Goal: Information Seeking & Learning: Learn about a topic

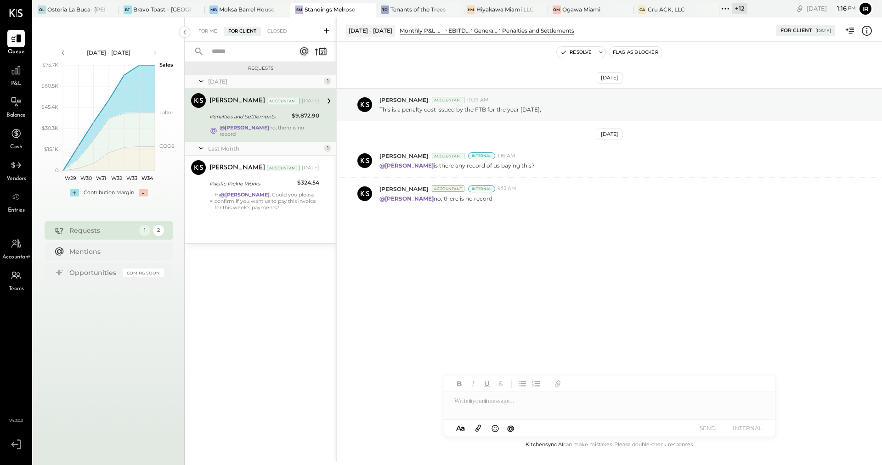
click at [732, 9] on div "+ 12" at bounding box center [739, 8] width 15 height 11
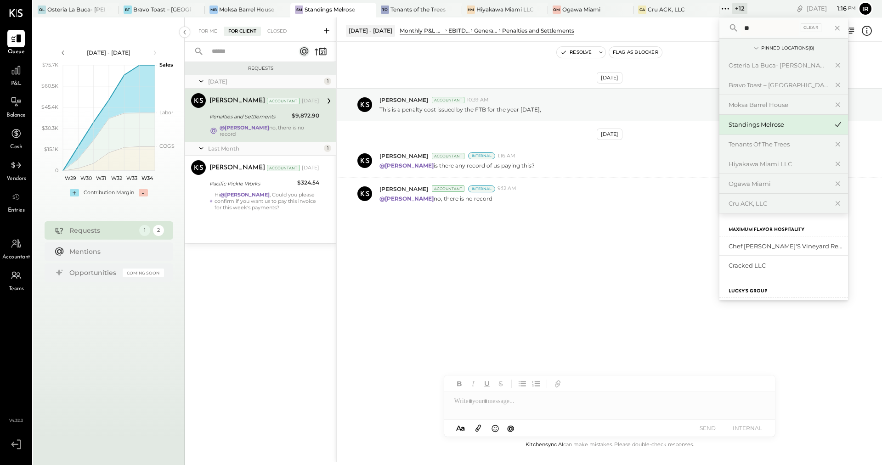
type input "***"
click at [583, 9] on div "Ogawa Miami" at bounding box center [581, 10] width 38 height 8
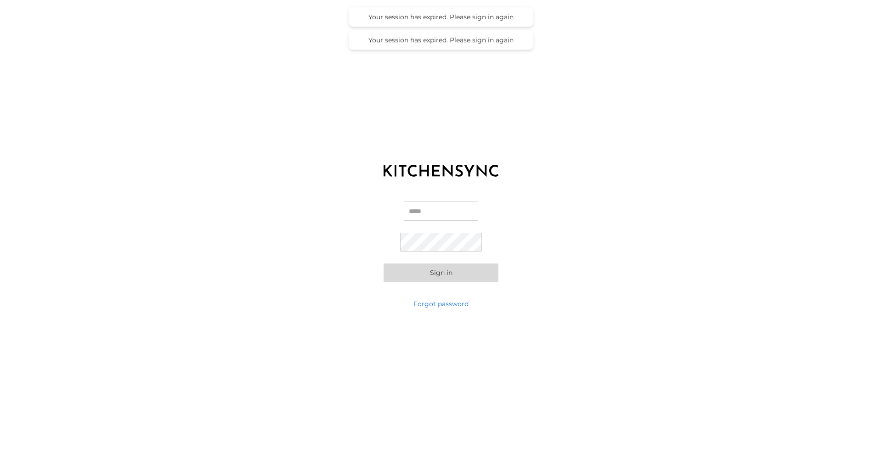
click at [428, 218] on input "Email" at bounding box center [441, 211] width 74 height 19
type input "**********"
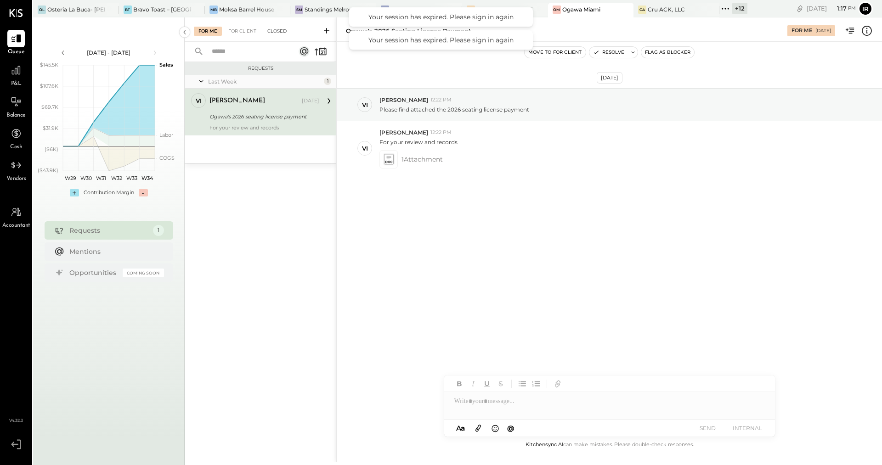
click at [270, 30] on div "Closed" at bounding box center [277, 31] width 28 height 9
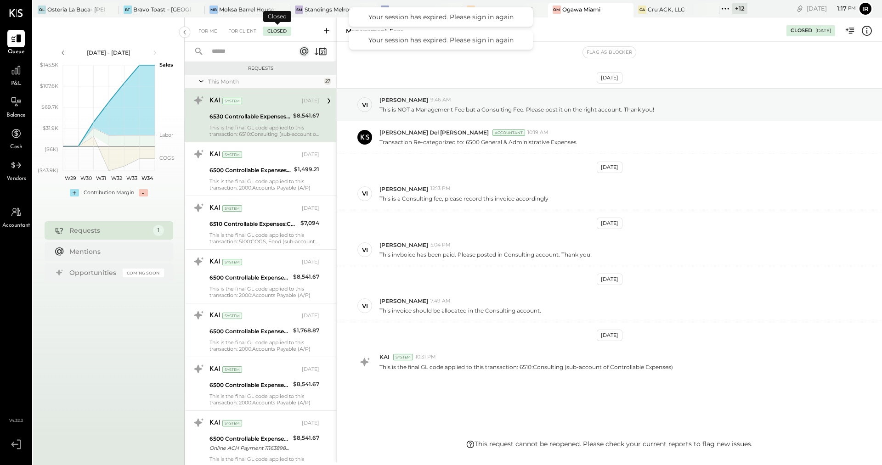
scroll to position [5, 0]
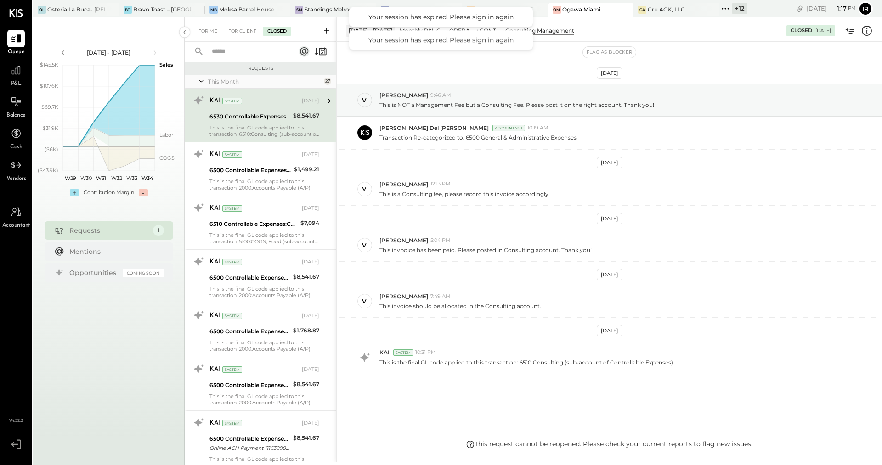
click at [251, 48] on input "text" at bounding box center [247, 51] width 83 height 15
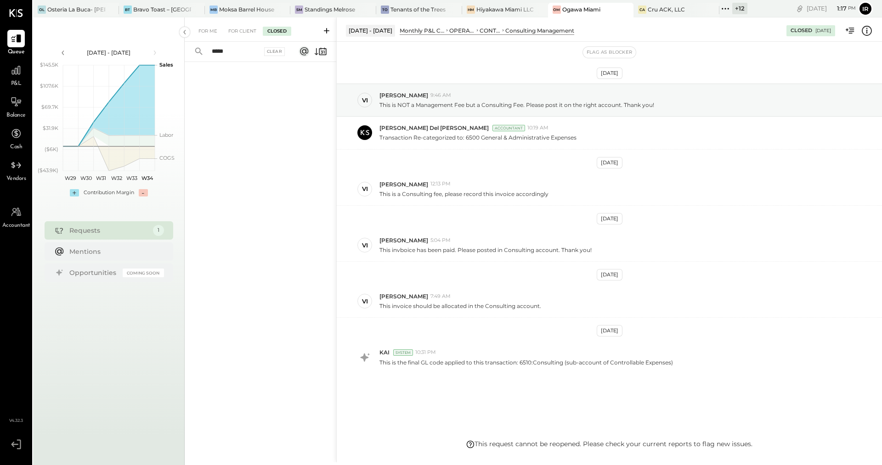
click at [196, 53] on icon at bounding box center [199, 51] width 10 height 10
click at [230, 34] on div "For Client" at bounding box center [242, 31] width 37 height 9
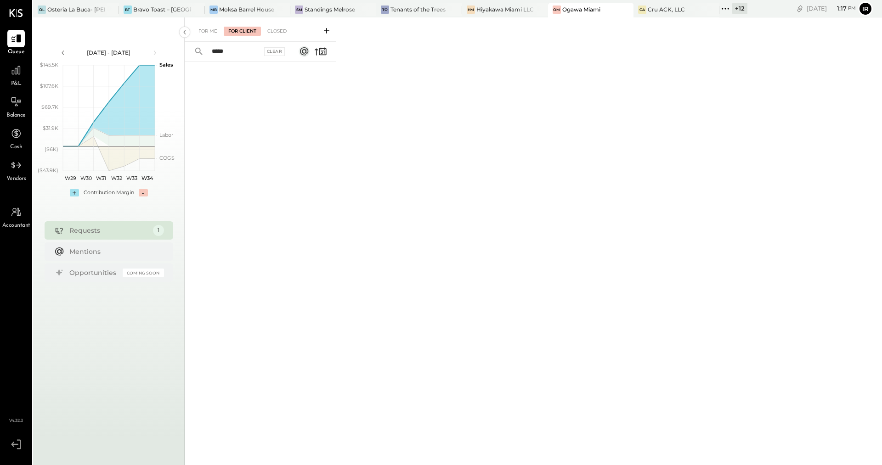
click at [239, 51] on input "*****" at bounding box center [234, 51] width 56 height 15
click at [198, 54] on icon at bounding box center [199, 51] width 10 height 10
click at [244, 49] on input "*****" at bounding box center [234, 51] width 56 height 15
click at [198, 50] on icon at bounding box center [199, 51] width 10 height 10
click at [275, 28] on div "Closed" at bounding box center [277, 31] width 28 height 9
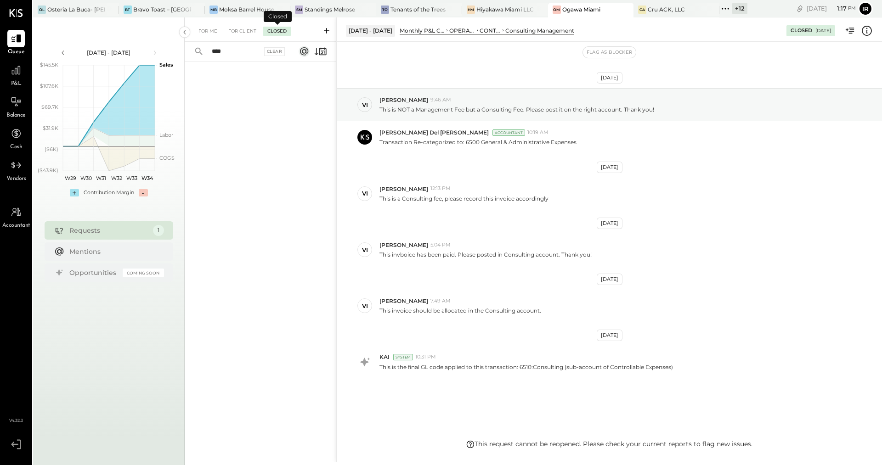
scroll to position [5, 0]
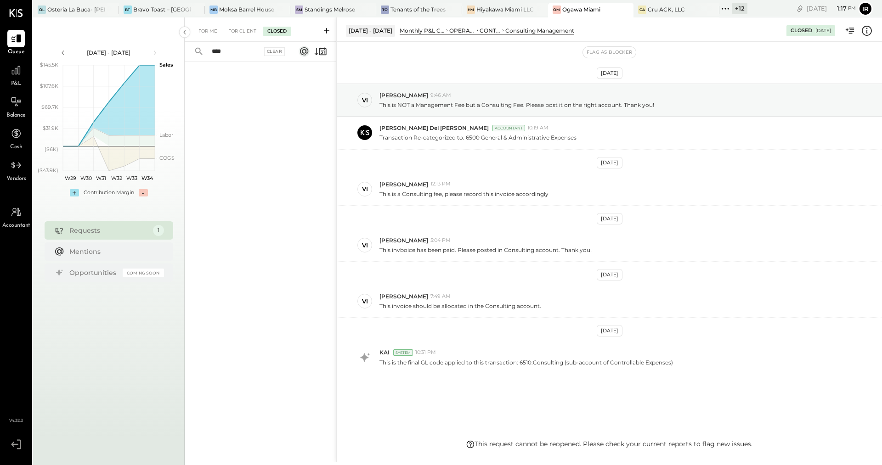
click at [245, 52] on input "****" at bounding box center [234, 51] width 56 height 15
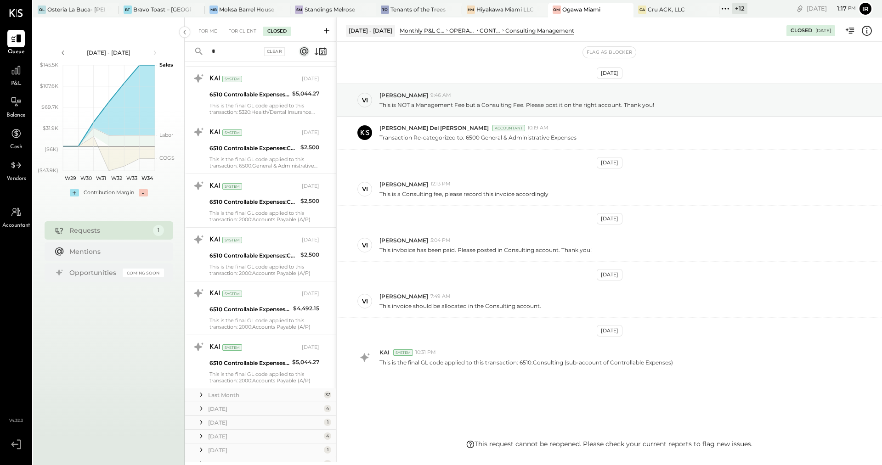
scroll to position [1228, 0]
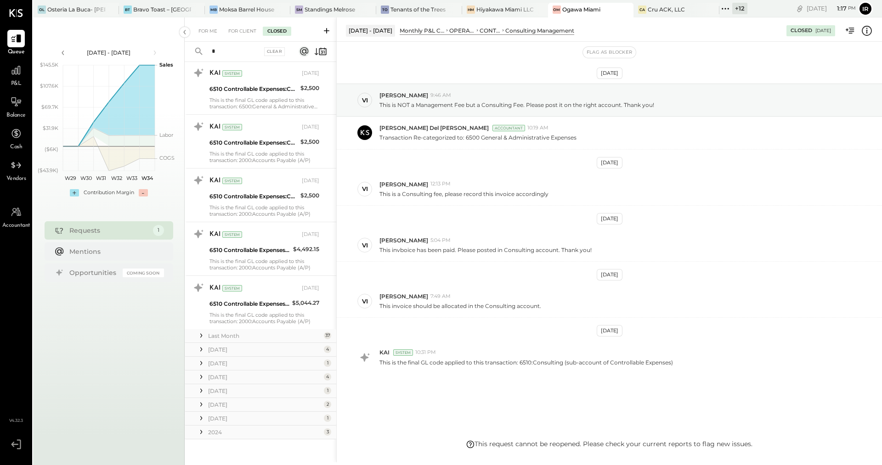
type input "*"
click at [252, 373] on div "[DATE]" at bounding box center [264, 377] width 113 height 8
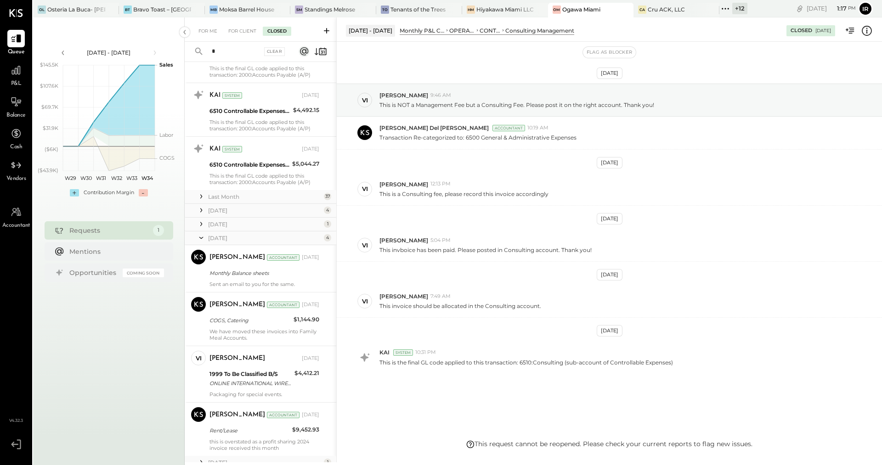
scroll to position [1373, 0]
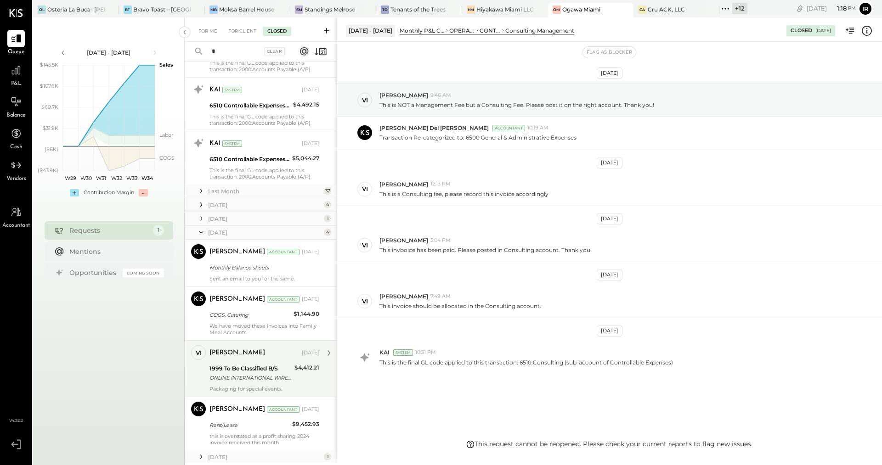
click at [249, 373] on div "ONLINE INTERNATIONAL WIRE TRANSFER A/C: BCHASSGSGXXX NG REF: 225445771001027772…" at bounding box center [250, 377] width 82 height 9
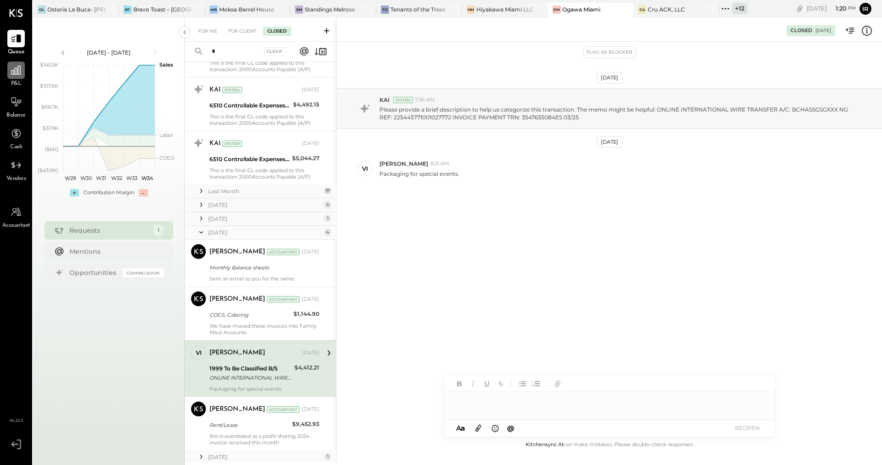
click at [17, 77] on div at bounding box center [15, 70] width 17 height 17
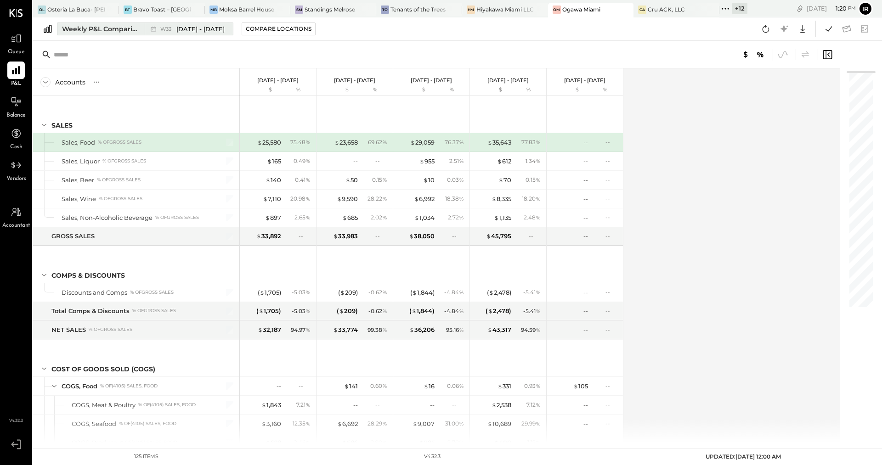
click at [99, 27] on div "Weekly P&L Comparison" at bounding box center [100, 28] width 77 height 9
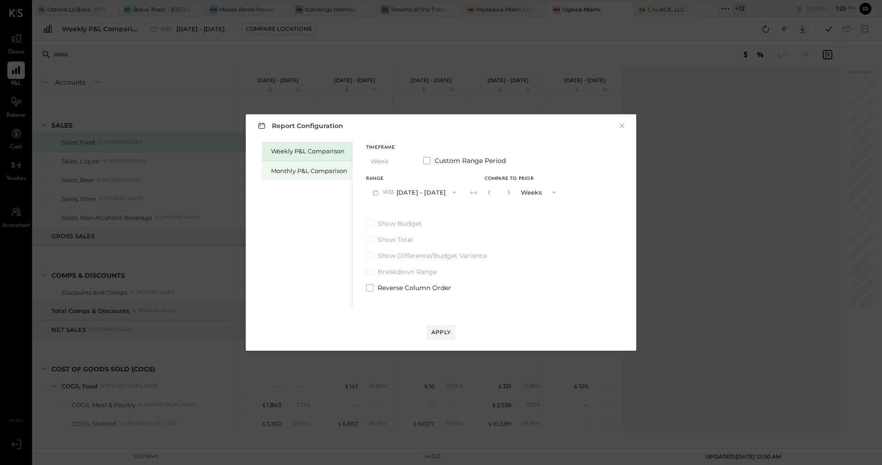
click at [294, 168] on div "Monthly P&L Comparison" at bounding box center [309, 171] width 76 height 9
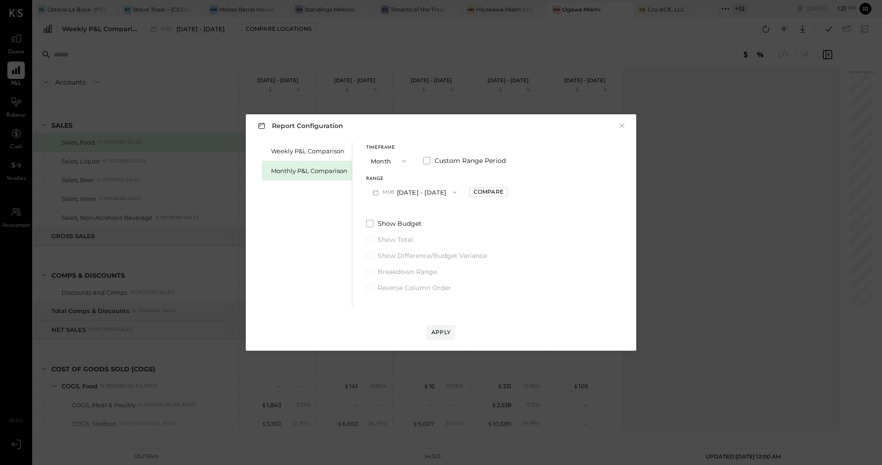
click at [446, 192] on span "button" at bounding box center [452, 192] width 12 height 7
click at [432, 215] on div "M07 [DATE] - [DATE]" at bounding box center [419, 212] width 105 height 19
click at [480, 193] on div "Compare" at bounding box center [489, 192] width 30 height 8
click at [506, 192] on icon "button" at bounding box center [509, 193] width 6 height 6
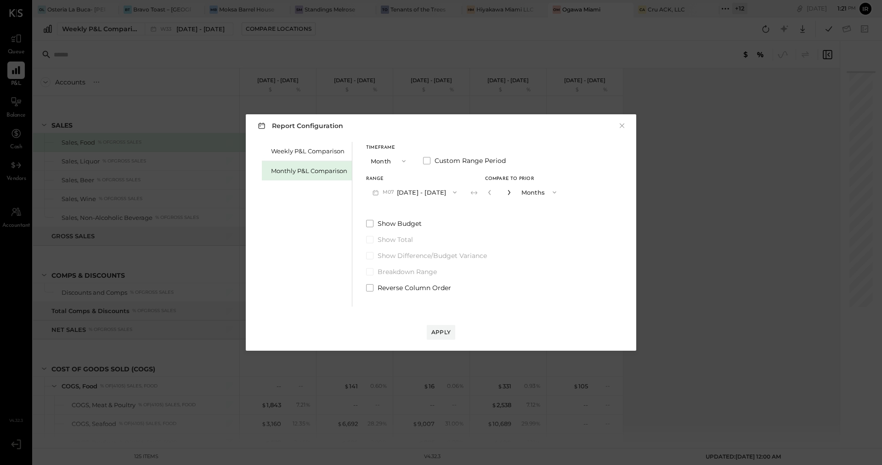
click at [506, 192] on icon "button" at bounding box center [509, 193] width 6 height 6
type input "*"
click at [438, 332] on div "Apply" at bounding box center [440, 332] width 19 height 8
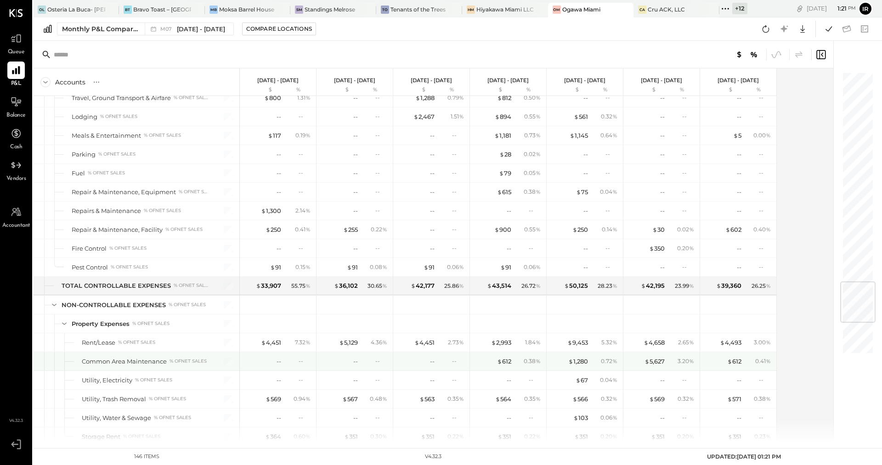
scroll to position [1759, 0]
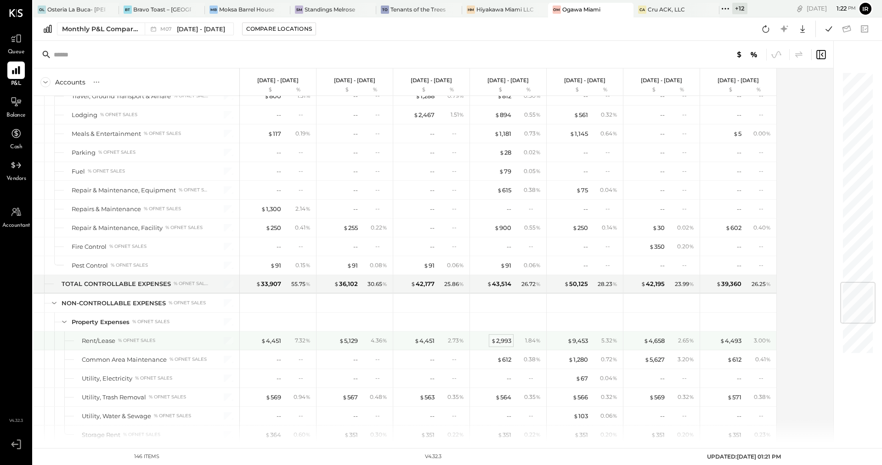
click at [500, 337] on div "$ 2,993" at bounding box center [501, 341] width 20 height 9
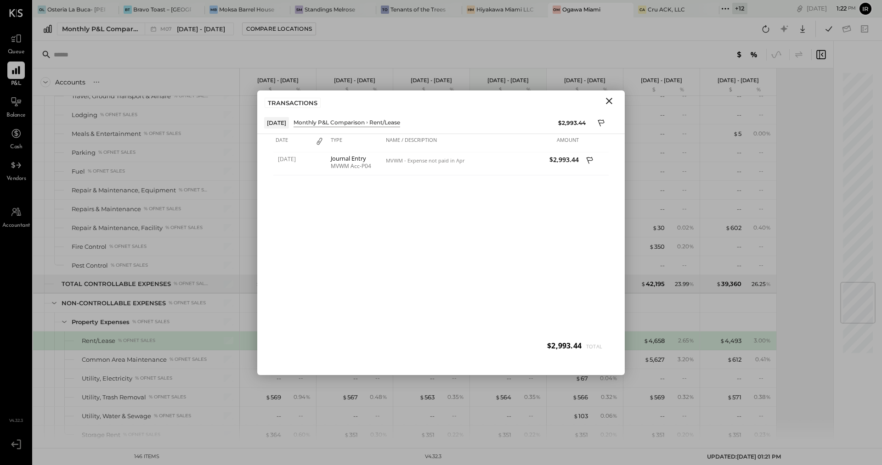
click at [608, 102] on icon "Close" at bounding box center [609, 101] width 6 height 6
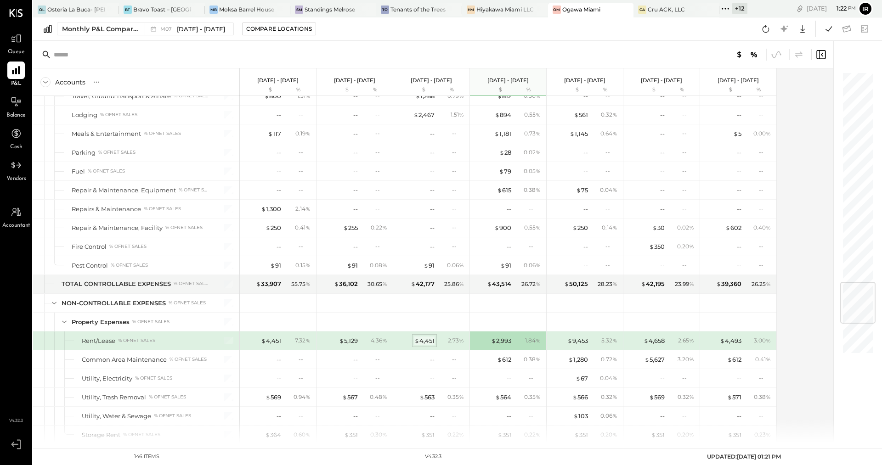
click at [421, 337] on div "$ 4,451" at bounding box center [424, 341] width 20 height 9
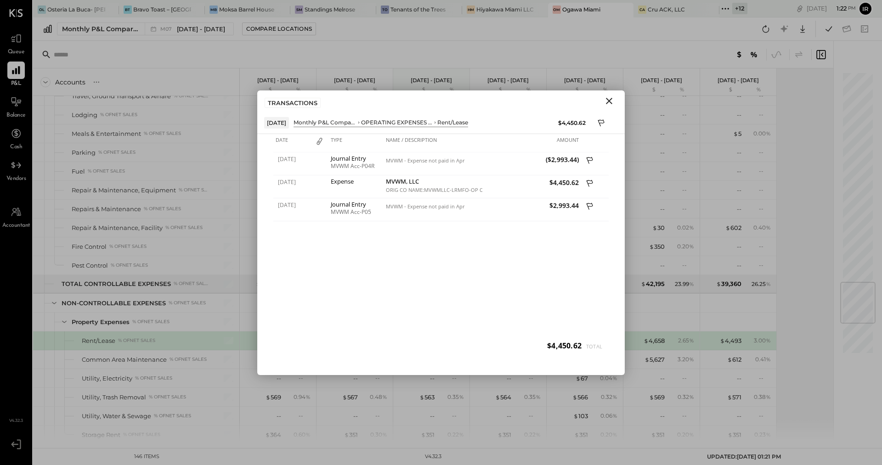
click at [610, 100] on icon "Close" at bounding box center [609, 101] width 6 height 6
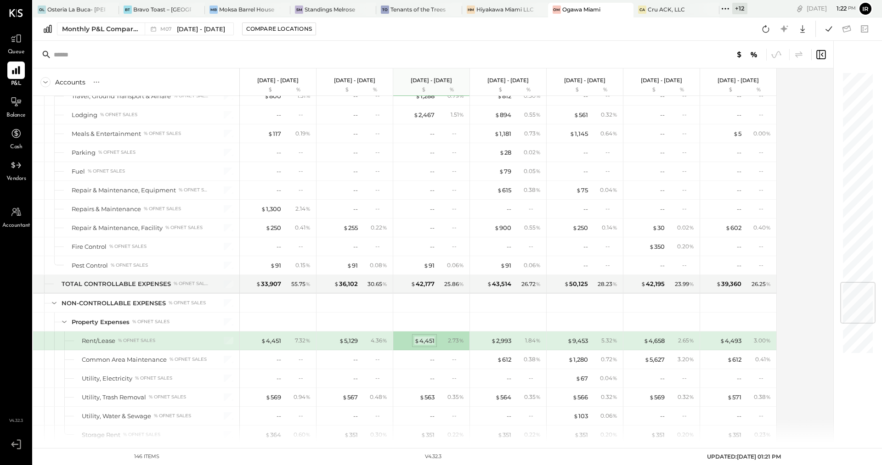
click at [416, 337] on span "$" at bounding box center [416, 340] width 5 height 7
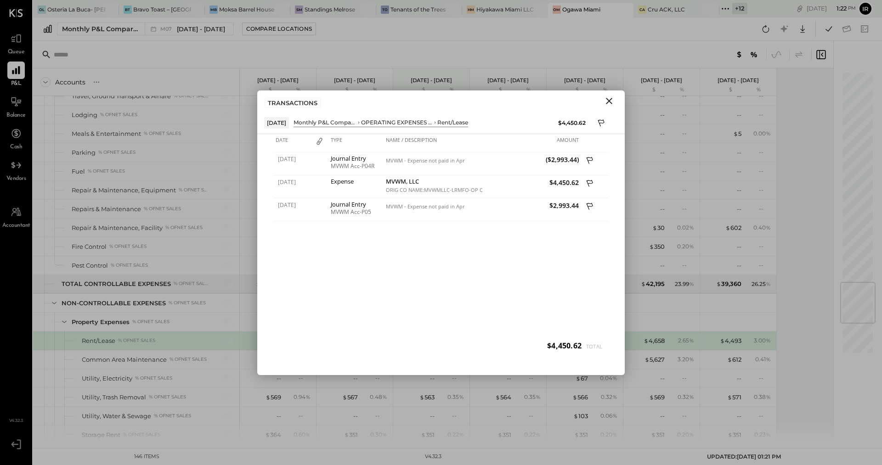
click at [609, 102] on icon "Close" at bounding box center [609, 101] width 11 height 11
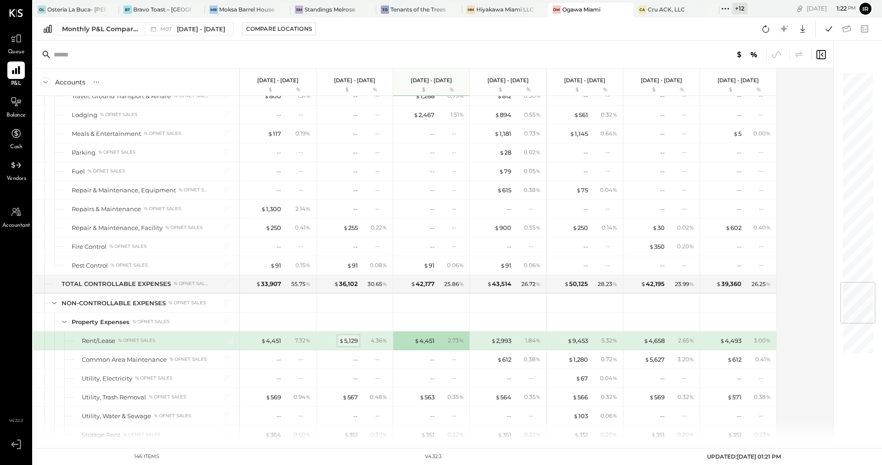
click at [346, 337] on div "$ 5,129" at bounding box center [348, 341] width 19 height 9
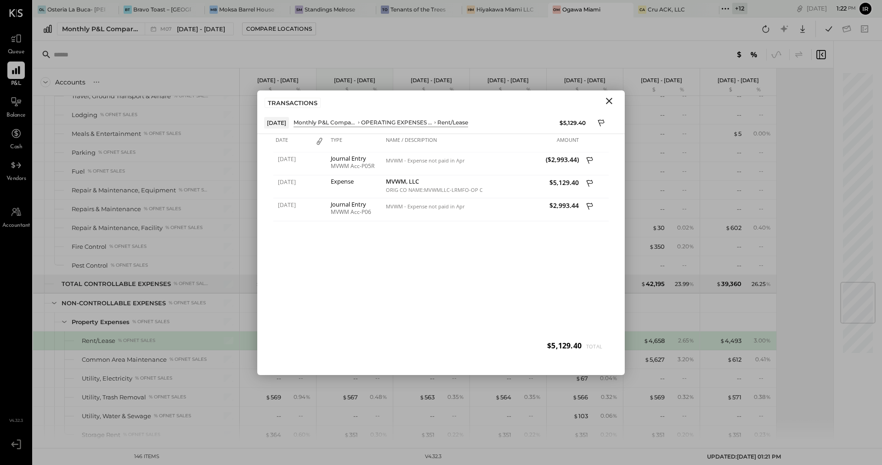
click at [609, 102] on icon "Close" at bounding box center [609, 101] width 11 height 11
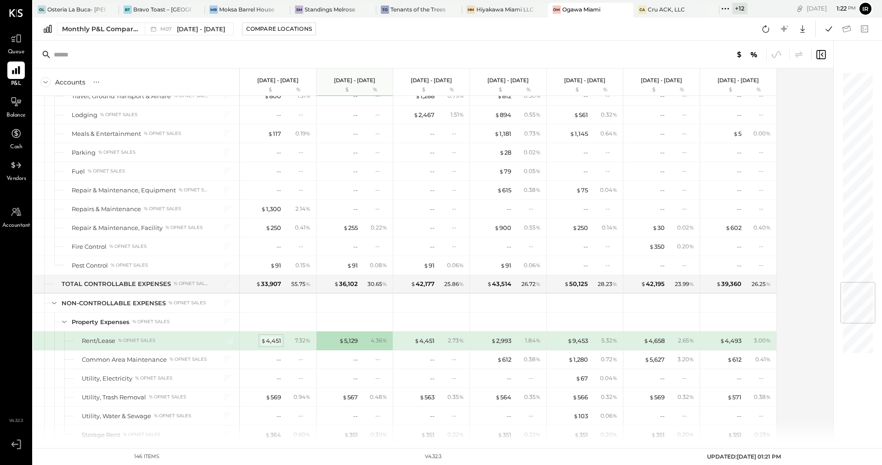
click at [281, 337] on div "$ 4,451" at bounding box center [271, 341] width 20 height 9
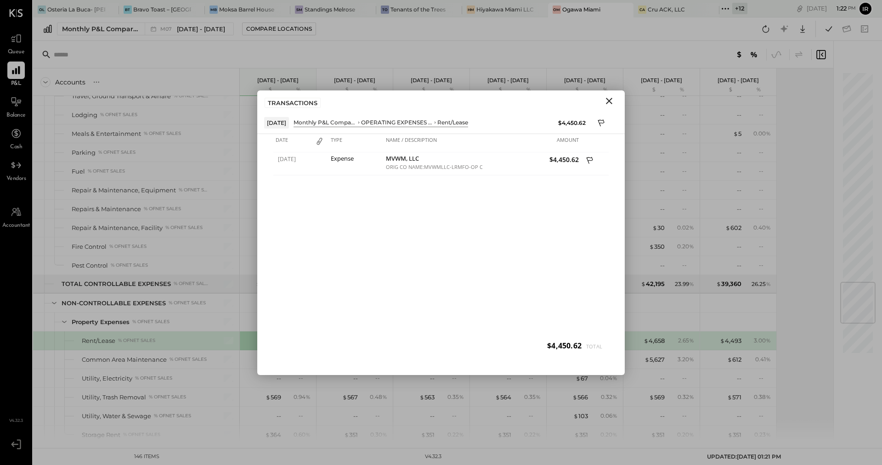
click at [610, 102] on icon "Close" at bounding box center [609, 101] width 6 height 6
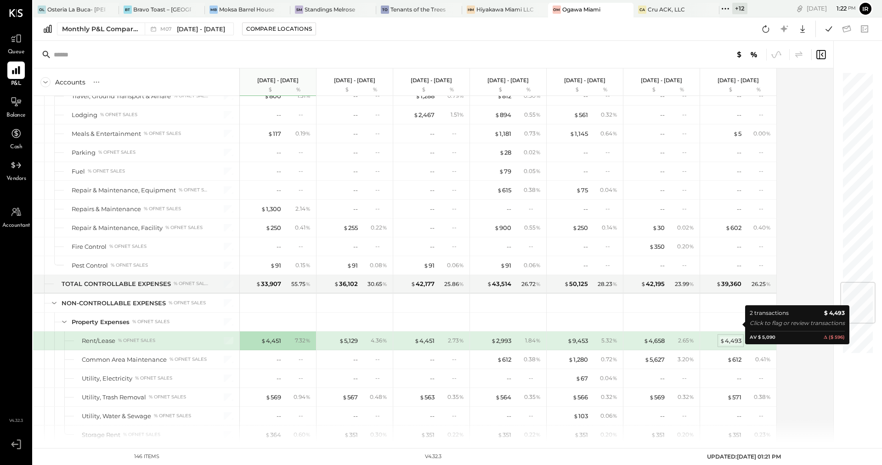
click at [729, 337] on div "$ 4,493" at bounding box center [731, 341] width 22 height 9
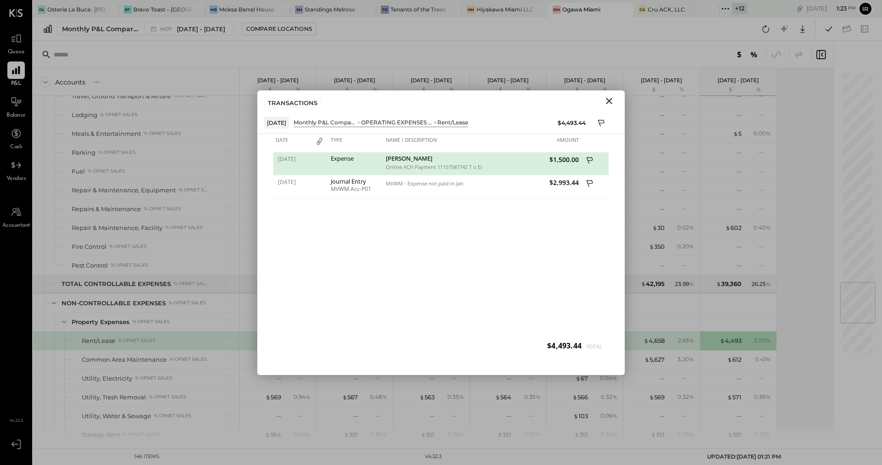
click at [606, 103] on icon "Close" at bounding box center [609, 101] width 11 height 11
